Goal: Transaction & Acquisition: Obtain resource

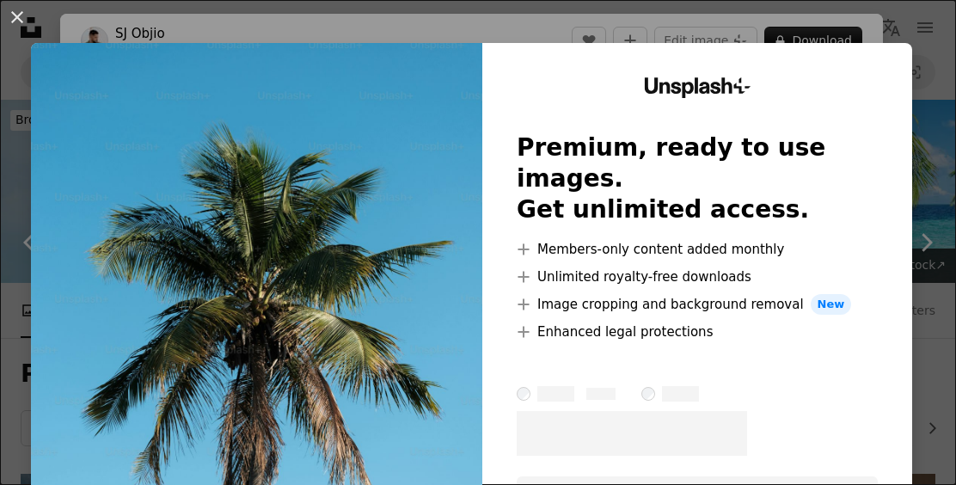
scroll to position [493, 0]
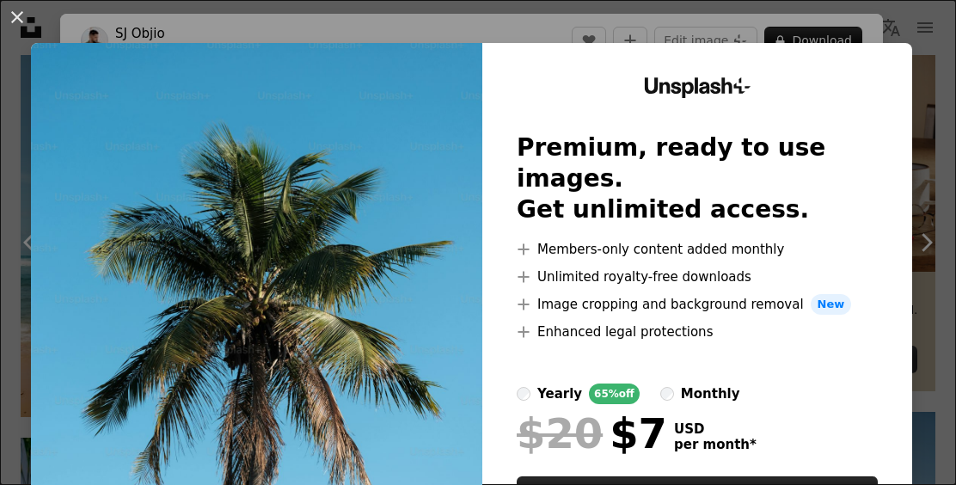
click at [885, 20] on div "An X shape Unsplash+ Premium, ready to use images. Get unlimited access. A plus…" at bounding box center [478, 242] width 956 height 485
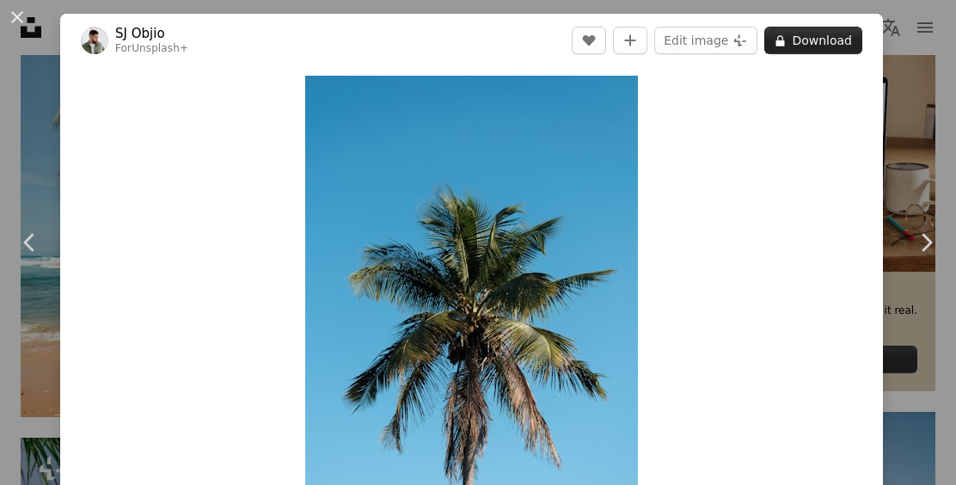
click at [839, 45] on button "A lock Download" at bounding box center [813, 41] width 98 height 28
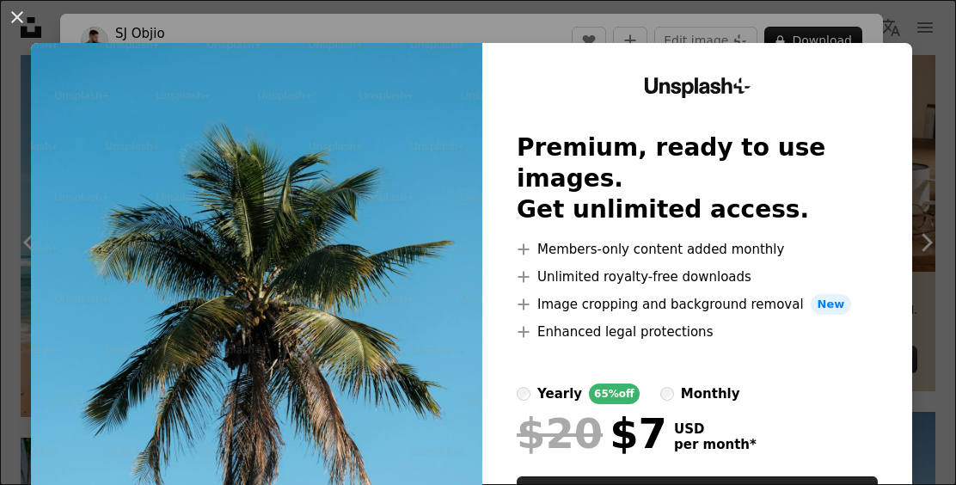
click at [834, 28] on div "An X shape Unsplash+ Premium, ready to use images. Get unlimited access. A plus…" at bounding box center [478, 242] width 956 height 485
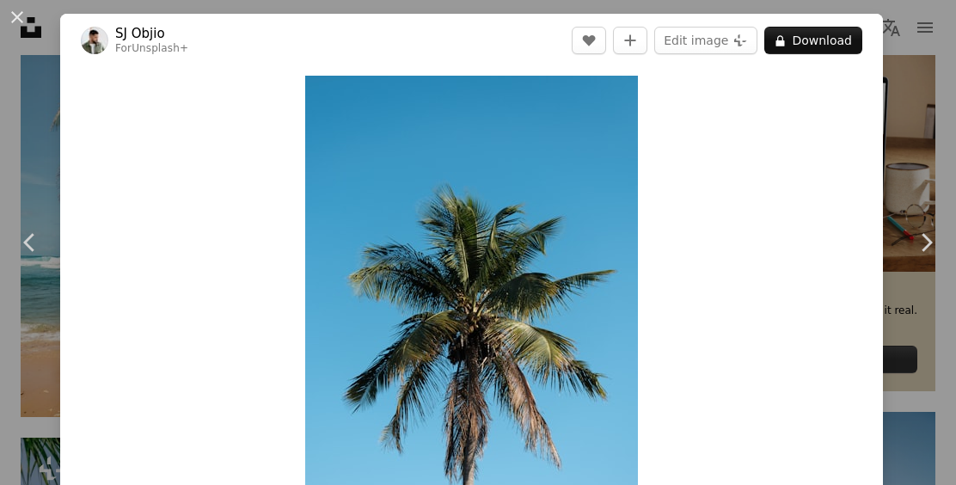
click at [902, 83] on div "An X shape Chevron left Chevron right [PERSON_NAME] For Unsplash+ A heart A plu…" at bounding box center [478, 242] width 956 height 485
